Goal: Information Seeking & Learning: Learn about a topic

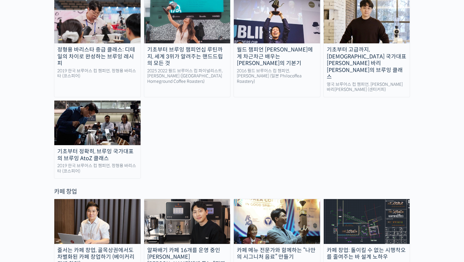
scroll to position [1085, 0]
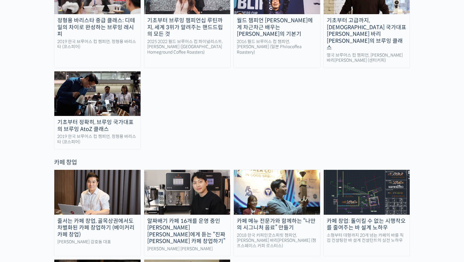
click at [351, 170] on img at bounding box center [366, 192] width 86 height 45
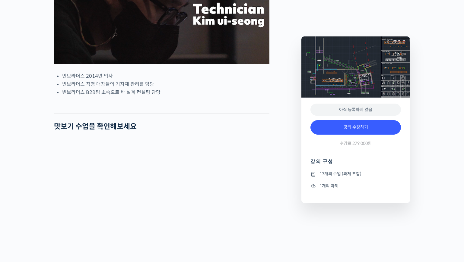
scroll to position [301, 0]
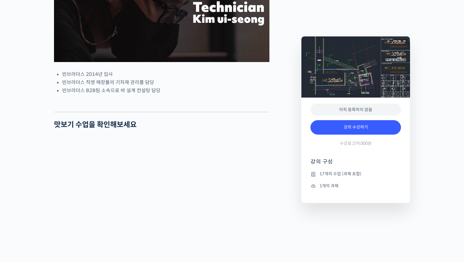
drag, startPoint x: 320, startPoint y: 137, endPoint x: 303, endPoint y: 140, distance: 17.6
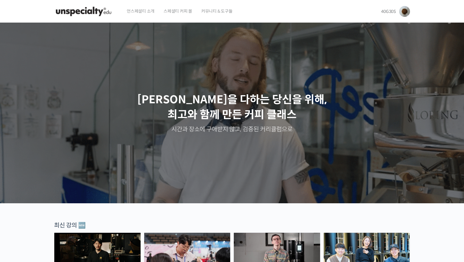
click at [194, 121] on p "[PERSON_NAME]을 다하는 당신을 위해, [PERSON_NAME]와 함께 만든 커피 클래스" at bounding box center [232, 107] width 452 height 30
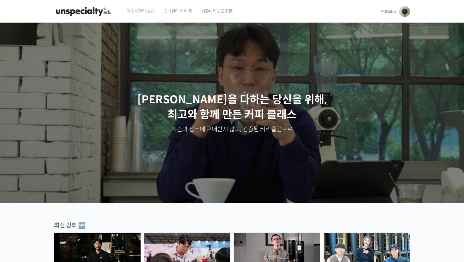
click at [209, 100] on p "[PERSON_NAME]을 다하는 당신을 위해, [PERSON_NAME]와 함께 만든 커피 클래스" at bounding box center [232, 107] width 452 height 30
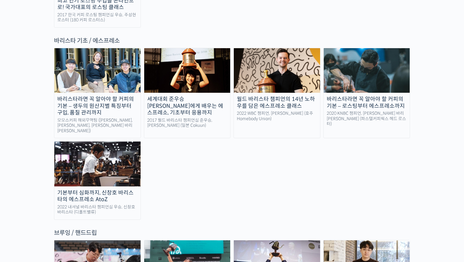
scroll to position [844, 0]
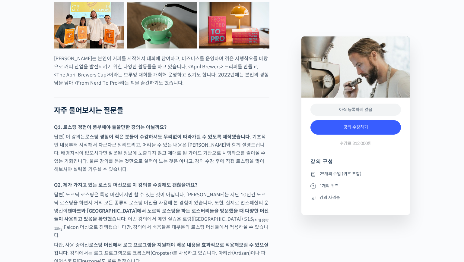
scroll to position [2532, 0]
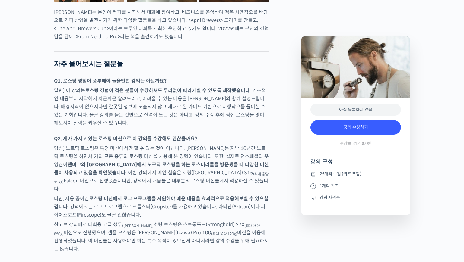
drag, startPoint x: 203, startPoint y: 176, endPoint x: 203, endPoint y: 200, distance: 23.2
drag, startPoint x: 48, startPoint y: 131, endPoint x: 263, endPoint y: 181, distance: 220.6
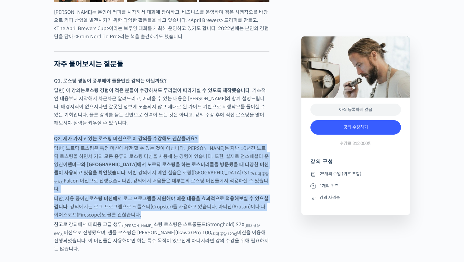
drag, startPoint x: 273, startPoint y: 127, endPoint x: 259, endPoint y: 207, distance: 81.5
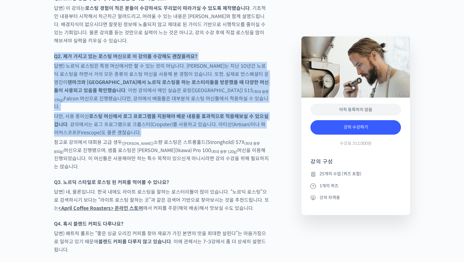
scroll to position [2623, 0]
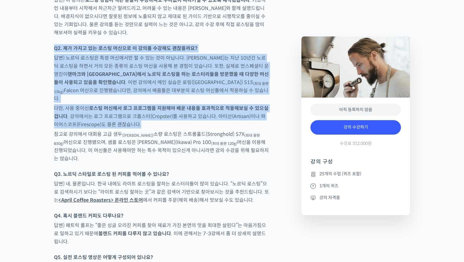
drag, startPoint x: 95, startPoint y: 183, endPoint x: 58, endPoint y: 181, distance: 36.8
click at [58, 197] on strong "<April Coffee Roasters> 온라인 스토어" at bounding box center [100, 200] width 84 height 6
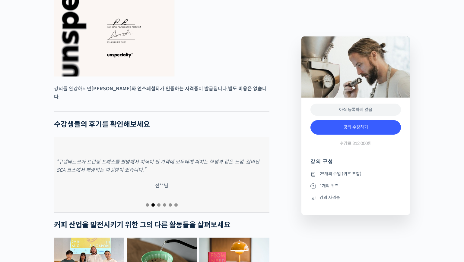
scroll to position [2245, 0]
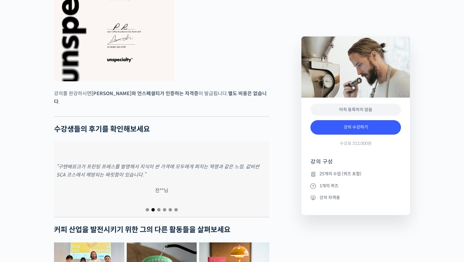
click at [146, 210] on div at bounding box center [161, 210] width 215 height 8
click at [146, 209] on div at bounding box center [161, 210] width 215 height 8
click at [147, 209] on span "Go to slide 1" at bounding box center [147, 209] width 3 height 3
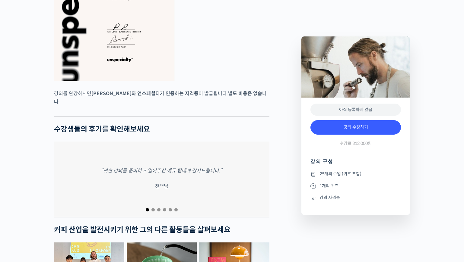
click at [152, 209] on span "Go to slide 2" at bounding box center [152, 209] width 3 height 3
click at [163, 208] on span "Go to slide 4" at bounding box center [164, 209] width 3 height 3
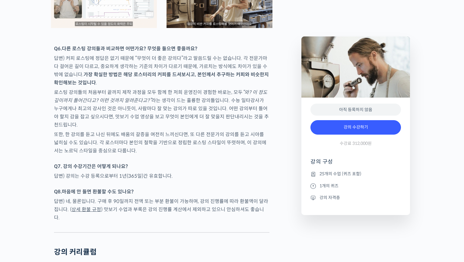
scroll to position [3029, 0]
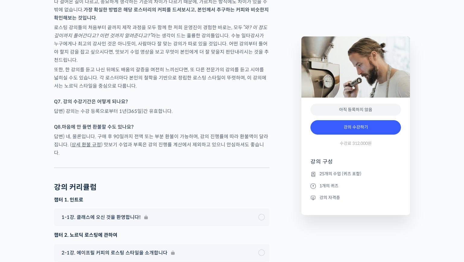
drag, startPoint x: 143, startPoint y: 140, endPoint x: 146, endPoint y: 141, distance: 3.7
